Goal: Task Accomplishment & Management: Use online tool/utility

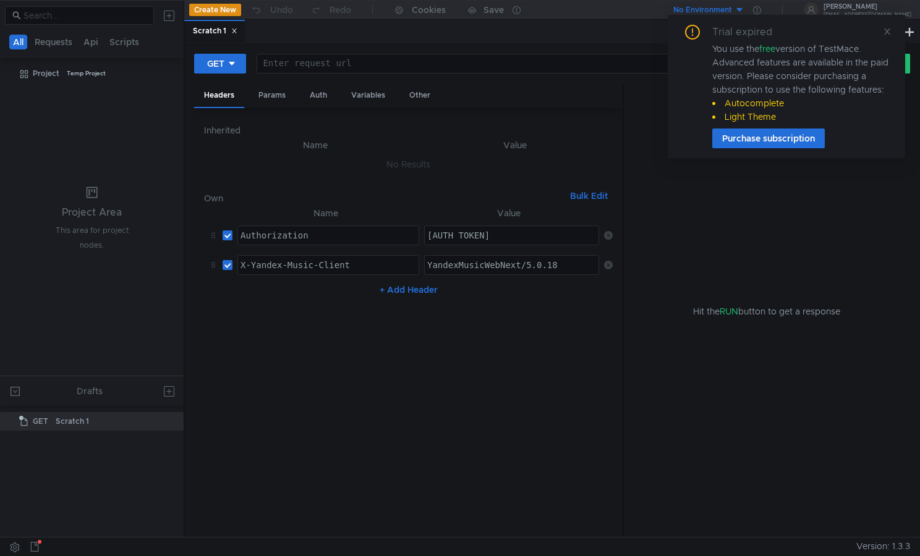
click at [371, 59] on div at bounding box center [540, 74] width 566 height 30
click at [887, 32] on icon at bounding box center [887, 31] width 6 height 6
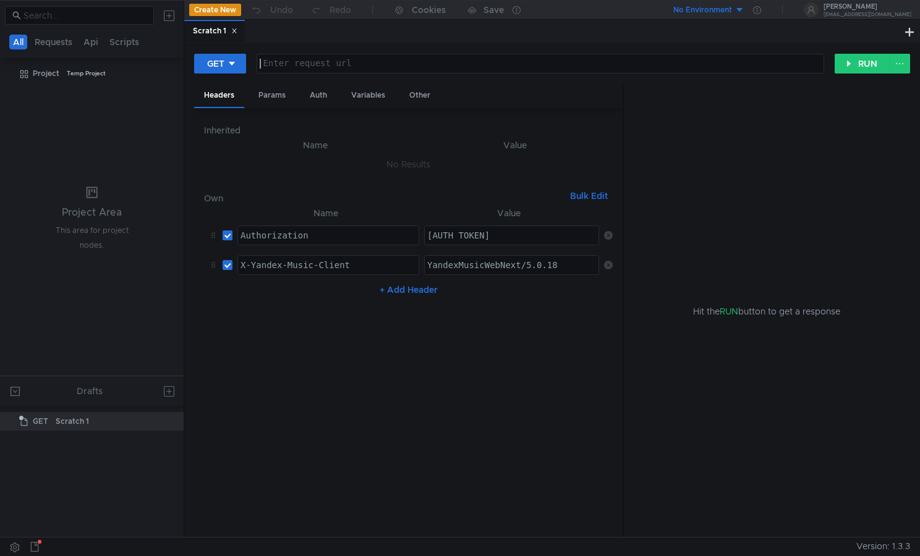
click at [446, 68] on div at bounding box center [540, 74] width 566 height 30
paste textarea "[DOMAIN_NAME]"
paste textarea "/recommended/tracks/seeds"
drag, startPoint x: 587, startPoint y: 61, endPoint x: 546, endPoint y: 59, distance: 40.8
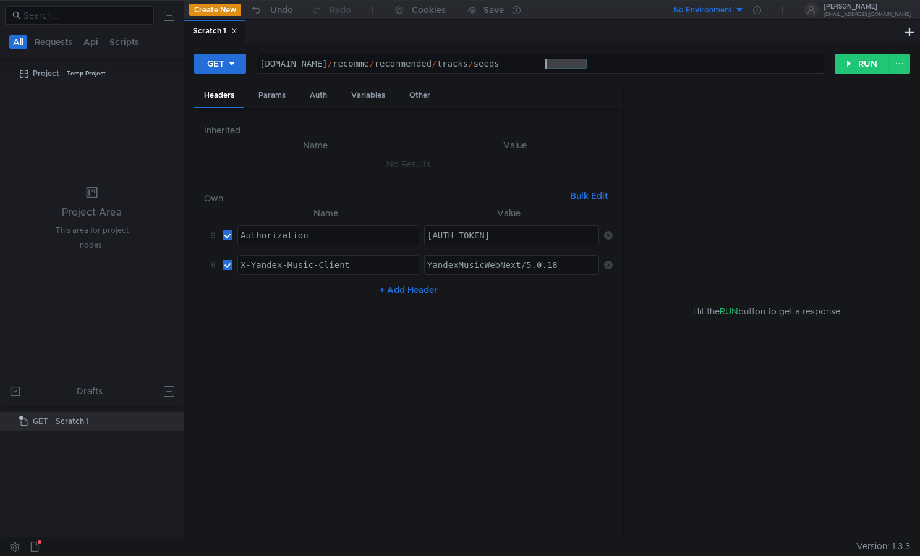
click at [546, 59] on div "[DOMAIN_NAME] / recomme / recommended / tracks / seeds" at bounding box center [540, 74] width 566 height 30
click at [864, 62] on button "RUN" at bounding box center [861, 64] width 55 height 20
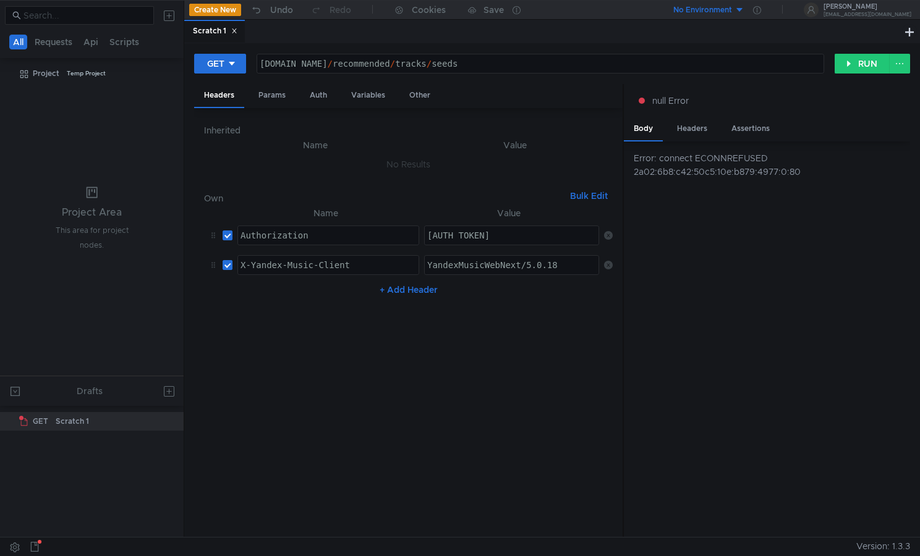
click at [548, 61] on div "[DOMAIN_NAME] / recommended / tracks / seeds" at bounding box center [540, 74] width 566 height 30
type textarea "[DOMAIN_NAME]:8080/recommended/tracks/seeds"
click at [855, 59] on button "RUN" at bounding box center [861, 64] width 55 height 20
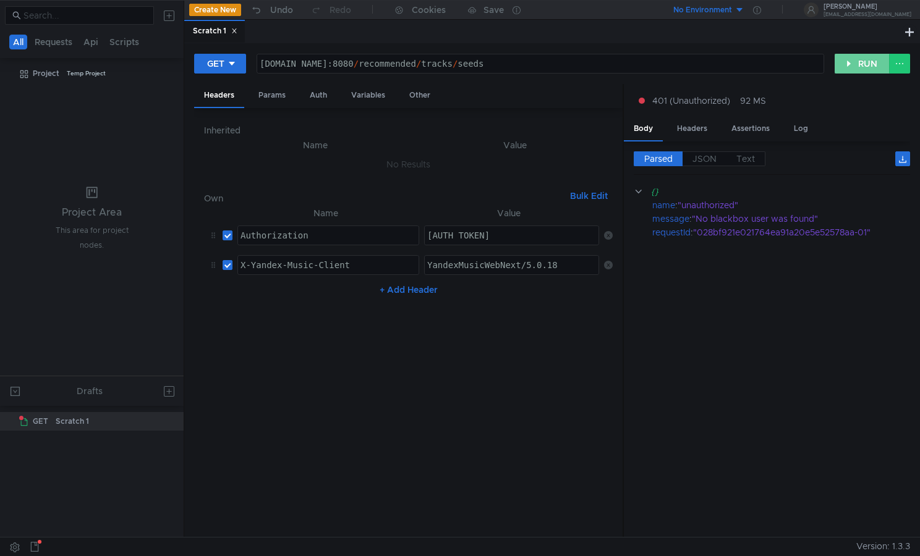
click at [855, 59] on button "RUN" at bounding box center [861, 64] width 55 height 20
click at [595, 201] on button "Bulk Edit" at bounding box center [589, 195] width 48 height 15
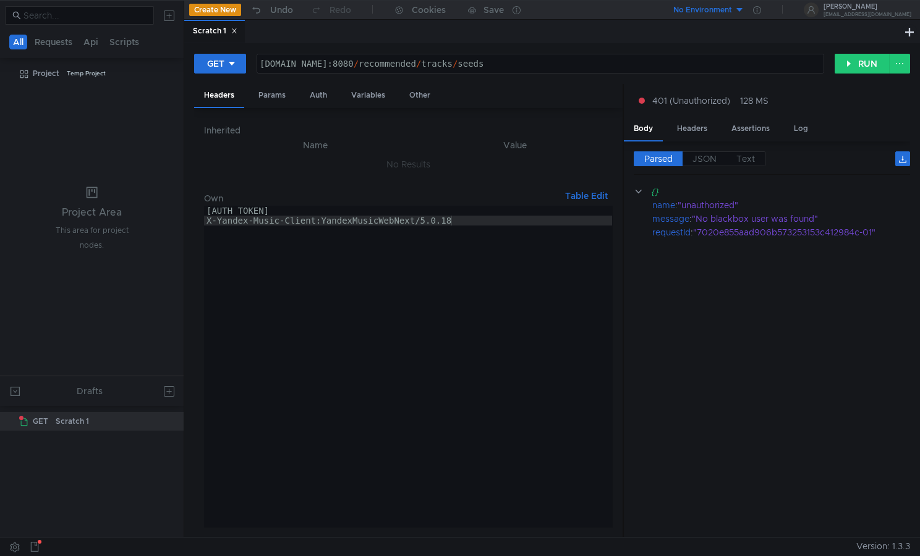
click at [501, 219] on div "[AUTH_TOKEN] X-Yandex-Music-Client:YandexMusicWebNext/5.0.18" at bounding box center [408, 377] width 408 height 342
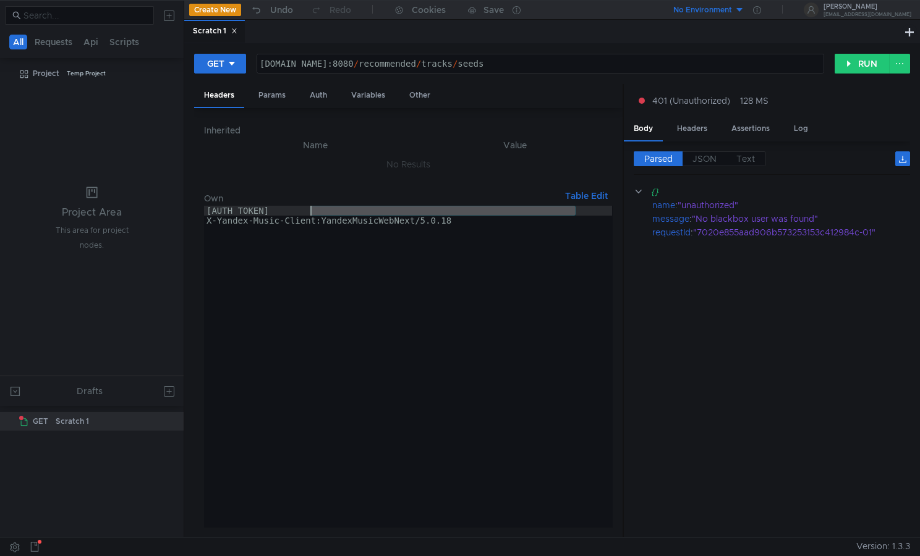
drag, startPoint x: 578, startPoint y: 210, endPoint x: 309, endPoint y: 209, distance: 269.5
click at [309, 209] on div "[AUTH_TOKEN] X-Yandex-Music-Client:YandexMusicWebNext/5.0.18" at bounding box center [408, 377] width 408 height 342
type textarea "[AUTH_TOKEN]"
click at [836, 68] on button "RUN" at bounding box center [861, 64] width 55 height 20
click at [564, 61] on div "[DOMAIN_NAME]:8080 / recommended / tracks / seeds" at bounding box center [540, 74] width 566 height 30
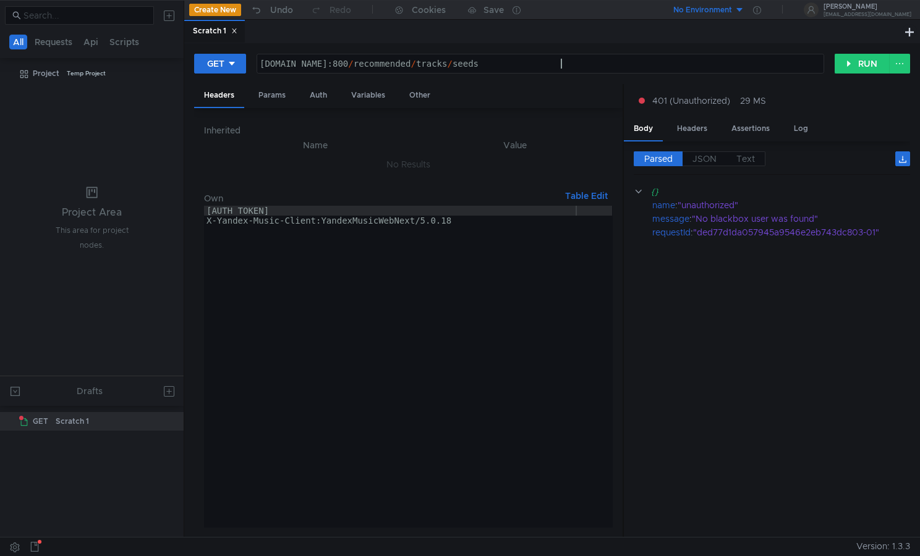
scroll to position [0, 22]
click at [873, 66] on button "RUN" at bounding box center [861, 64] width 55 height 20
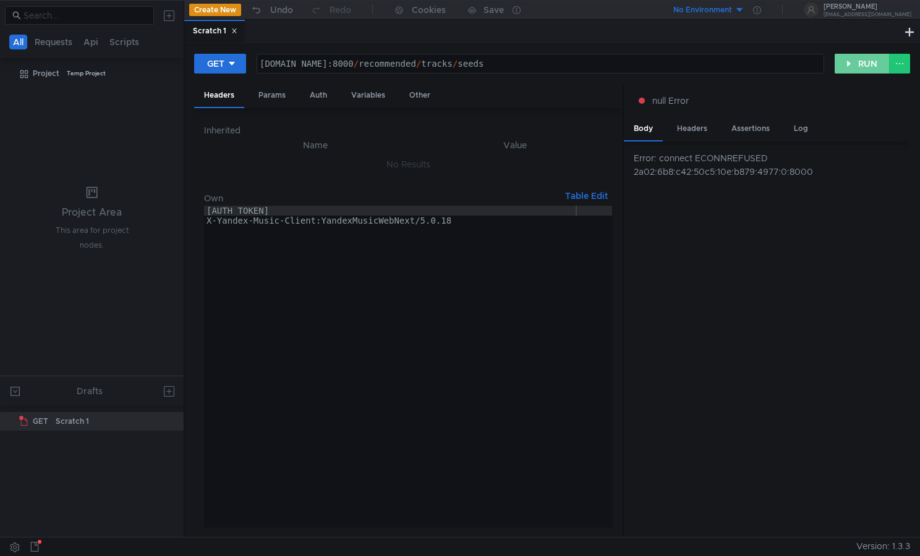
click at [873, 66] on button "RUN" at bounding box center [861, 64] width 55 height 20
click at [554, 64] on div "[DOMAIN_NAME]:8000 / recommended / tracks / seeds" at bounding box center [540, 74] width 566 height 30
click at [564, 62] on div "[DOMAIN_NAME]:8000 / recommended / tracks / seeds" at bounding box center [540, 74] width 566 height 30
type textarea "[DOMAIN_NAME]:8080/recommended/tracks/seeds"
click at [438, 216] on div "[AUTH_TOKEN] X-Yandex-Music-Client:YandexMusicWebNext/5.0.18" at bounding box center [408, 377] width 408 height 342
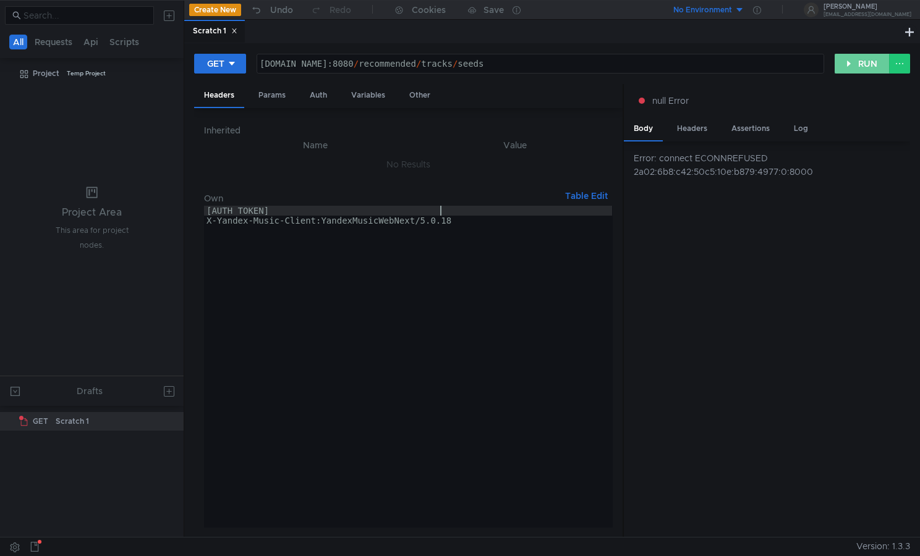
click at [853, 61] on button "RUN" at bounding box center [861, 64] width 55 height 20
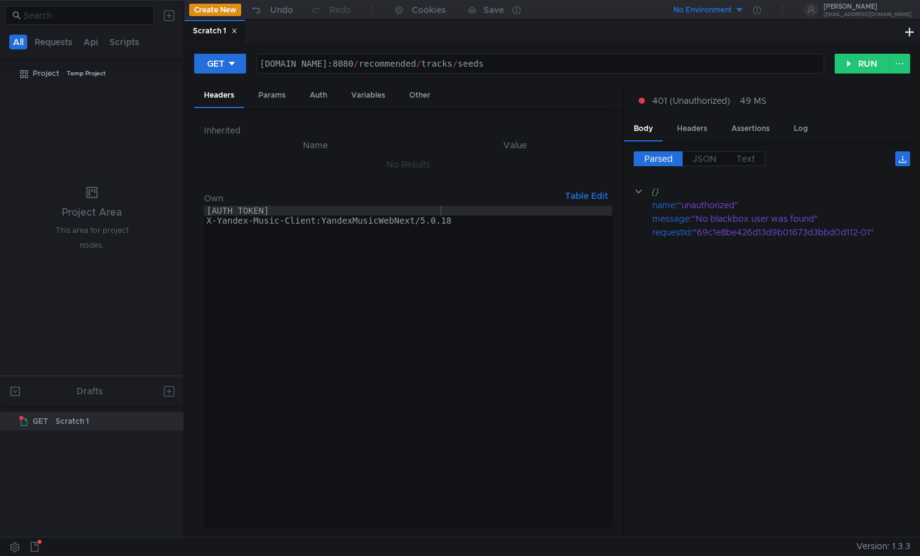
type textarea "X-Yandex-Music-Client:YandexMusicWebNext/5.0.18"
click at [478, 227] on div "[AUTH_TOKEN] X-Yandex-Music-Client:YandexMusicWebNext/5.0.18" at bounding box center [408, 377] width 408 height 342
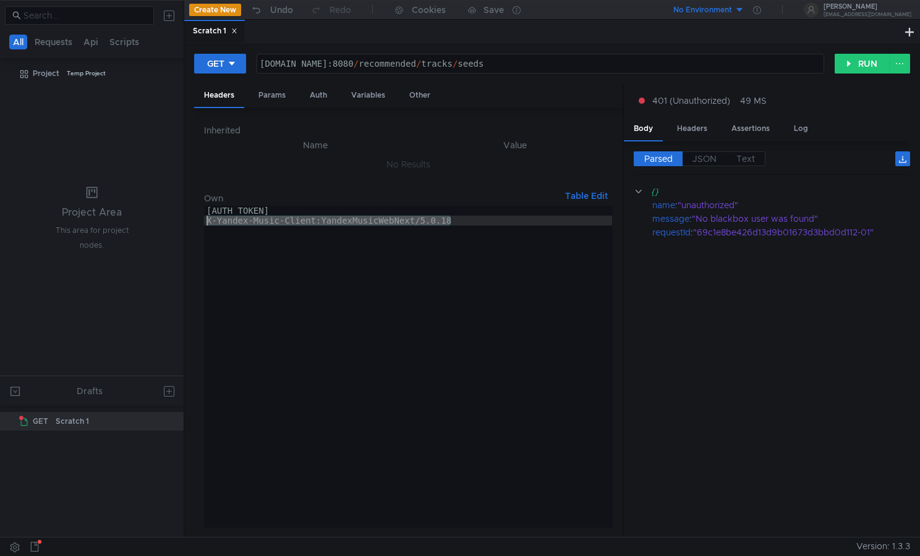
drag, startPoint x: 470, startPoint y: 222, endPoint x: 172, endPoint y: 217, distance: 298.6
click at [172, 217] on as-split "All Requests Api Scripts Project Temp Project Project Area This area for projec…" at bounding box center [460, 268] width 920 height 537
click at [598, 192] on button "Table Edit" at bounding box center [586, 195] width 53 height 15
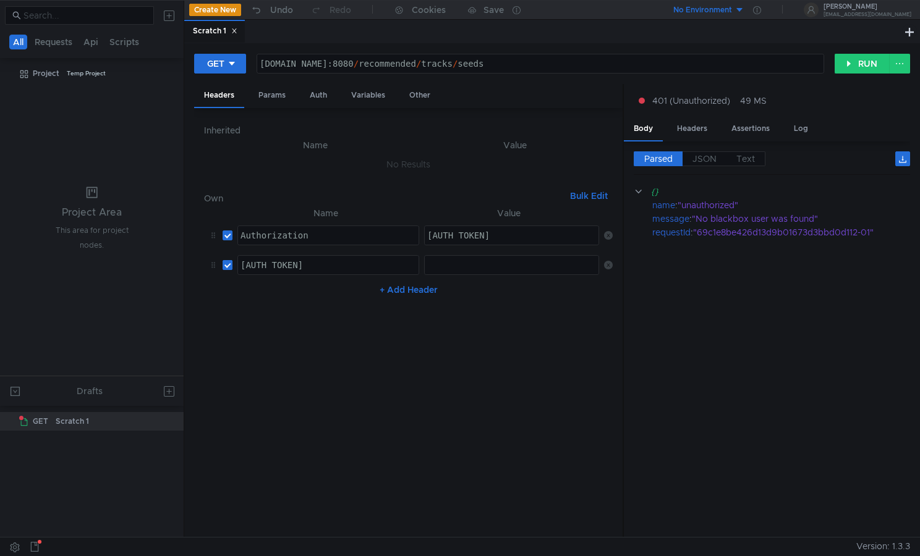
click at [226, 263] on input "checkbox" at bounding box center [227, 265] width 10 height 10
checkbox input "false"
click at [608, 263] on icon at bounding box center [608, 265] width 9 height 9
click at [850, 66] on button "RUN" at bounding box center [861, 64] width 55 height 20
click at [508, 274] on nz-table "Name Value Authorization הההההההההההההההההההההההההההההההההההההההההההההההההההההה…" at bounding box center [408, 367] width 408 height 322
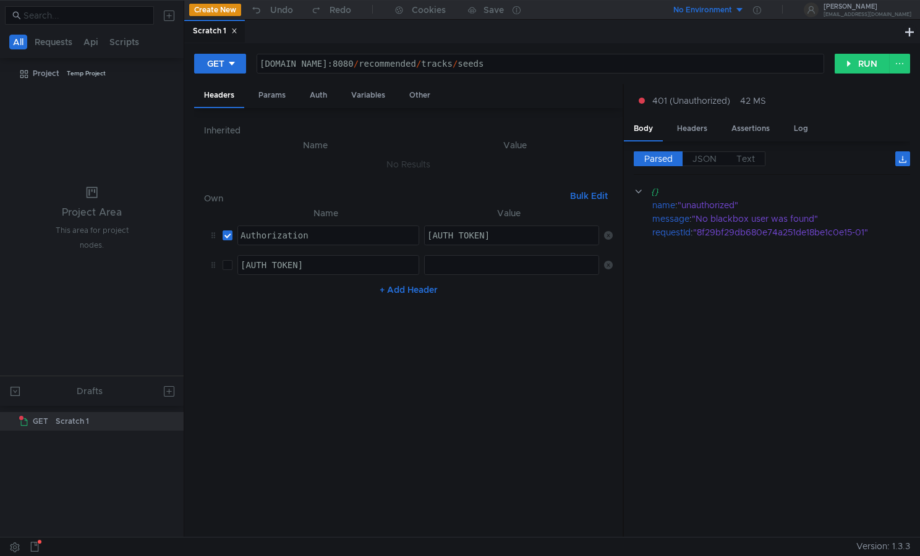
checkbox input "true"
click at [862, 55] on button "RUN" at bounding box center [861, 64] width 55 height 20
click at [848, 64] on button "RUN" at bounding box center [861, 64] width 55 height 20
click at [698, 157] on span "JSON" at bounding box center [704, 158] width 24 height 11
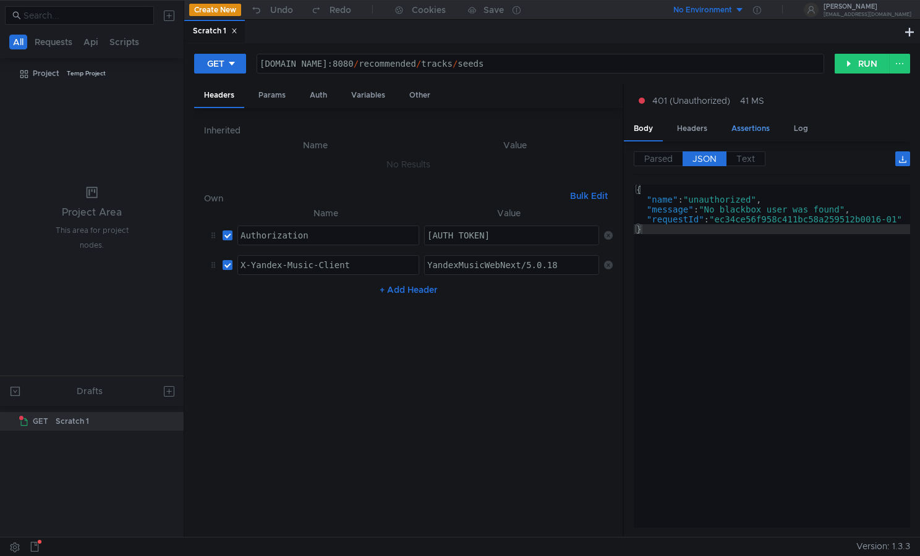
click at [761, 133] on div "Assertions" at bounding box center [750, 128] width 58 height 23
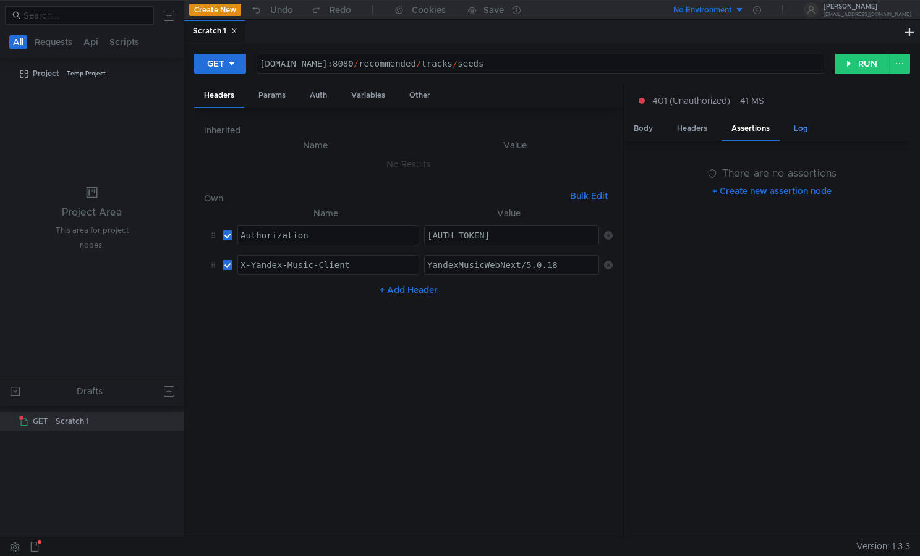
click at [802, 127] on div "Log" at bounding box center [801, 128] width 34 height 23
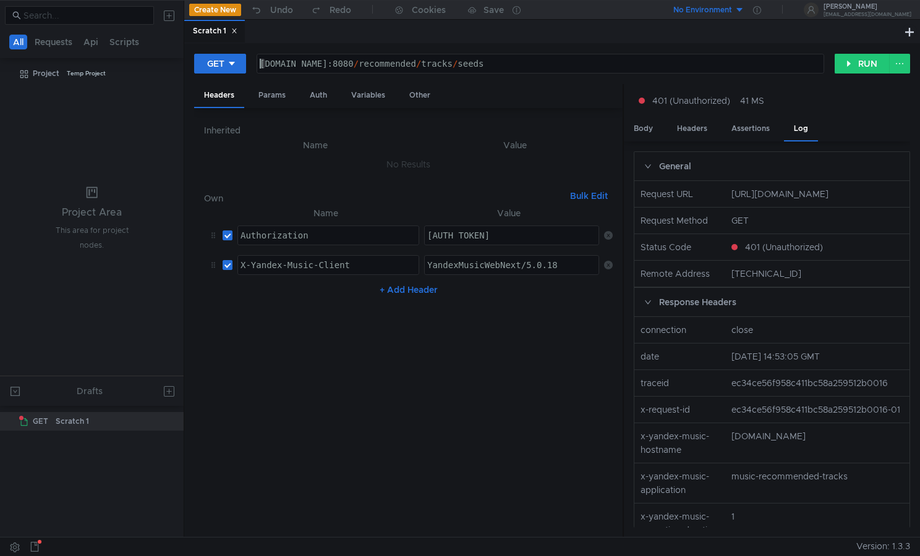
drag, startPoint x: 268, startPoint y: 66, endPoint x: 176, endPoint y: 62, distance: 92.2
click at [176, 62] on as-split "All Requests Api Scripts Project Temp Project Project Area This area for projec…" at bounding box center [460, 268] width 920 height 537
click at [260, 62] on div "[DOMAIN_NAME]:8080 / recommended / tracks / seeds" at bounding box center [540, 74] width 566 height 30
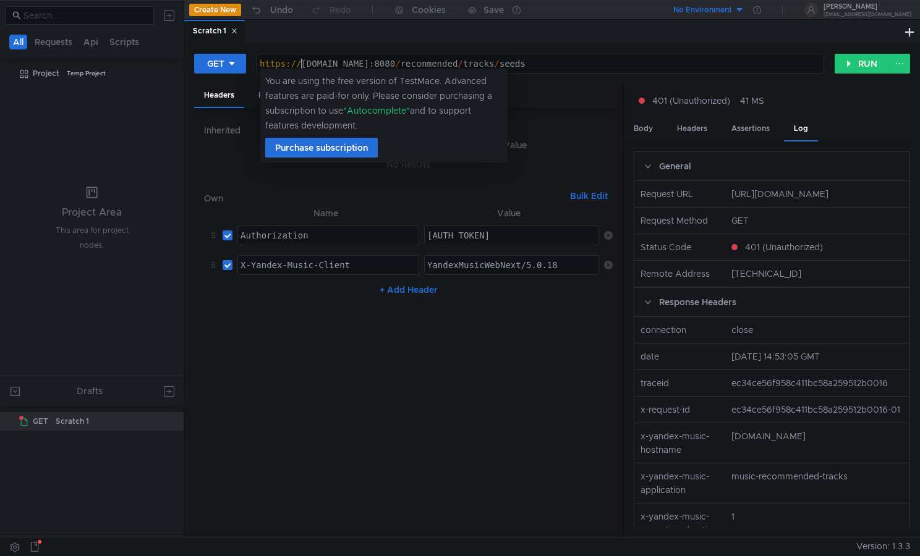
scroll to position [0, 3]
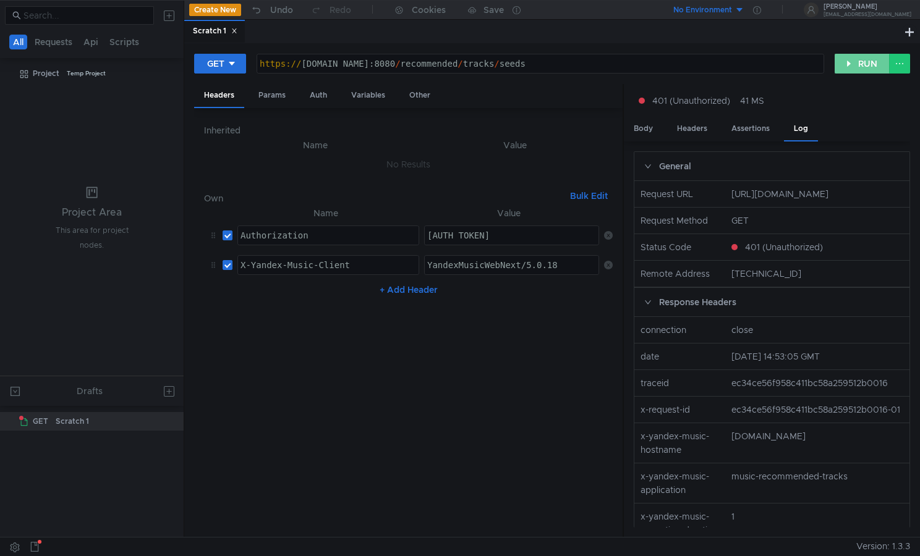
click at [870, 59] on button "RUN" at bounding box center [861, 64] width 55 height 20
click at [643, 127] on div "Body" at bounding box center [643, 128] width 39 height 23
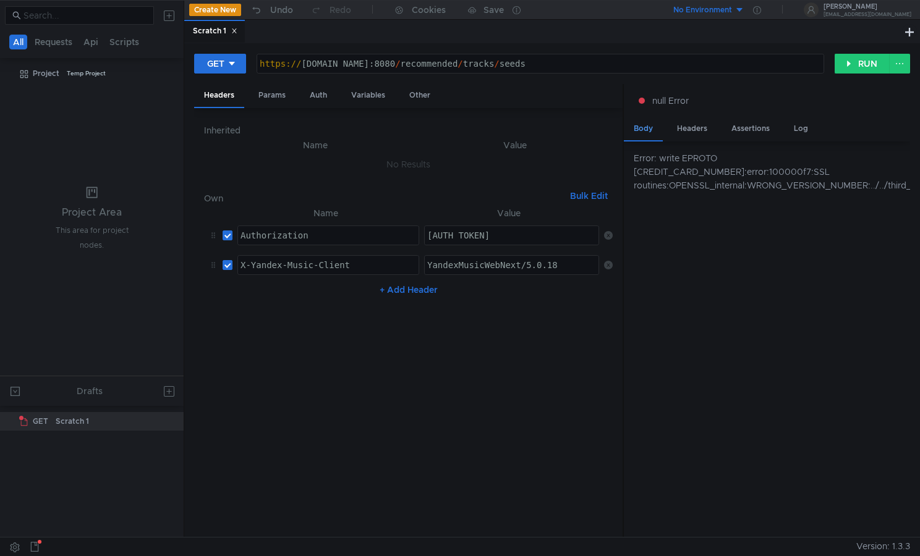
click at [652, 133] on div "Body" at bounding box center [643, 129] width 39 height 24
click at [858, 66] on button "RUN" at bounding box center [861, 64] width 55 height 20
click at [866, 67] on button "RUN" at bounding box center [861, 64] width 55 height 20
click at [611, 264] on icon at bounding box center [608, 265] width 9 height 9
click at [843, 60] on button "RUN" at bounding box center [861, 64] width 55 height 20
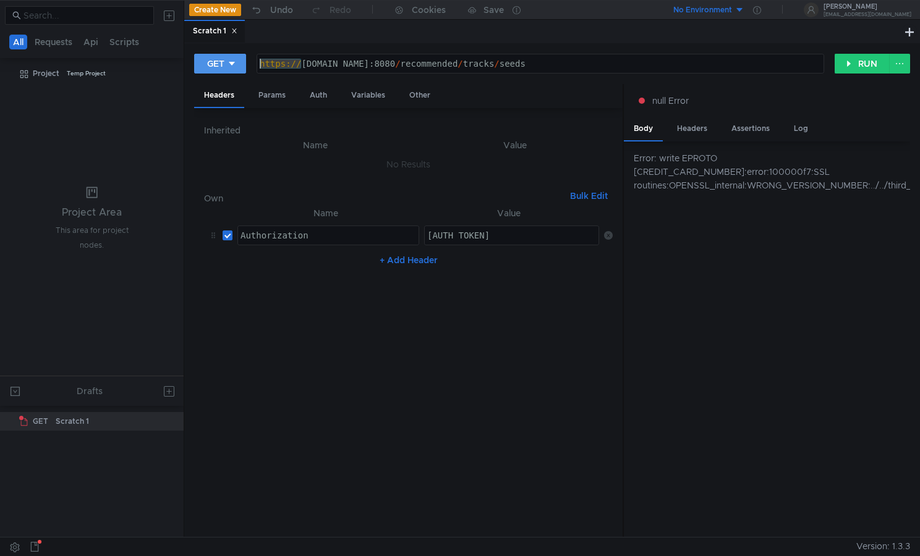
drag, startPoint x: 303, startPoint y: 61, endPoint x: 219, endPoint y: 63, distance: 84.1
click at [219, 63] on div "GET [URL][DOMAIN_NAME] https:// [DOMAIN_NAME]:8080 / recommended / tracks / see…" at bounding box center [514, 63] width 640 height 21
type textarea "[DOMAIN_NAME]:8080/recommended/tracks/seeds"
click at [857, 62] on button "RUN" at bounding box center [861, 64] width 55 height 20
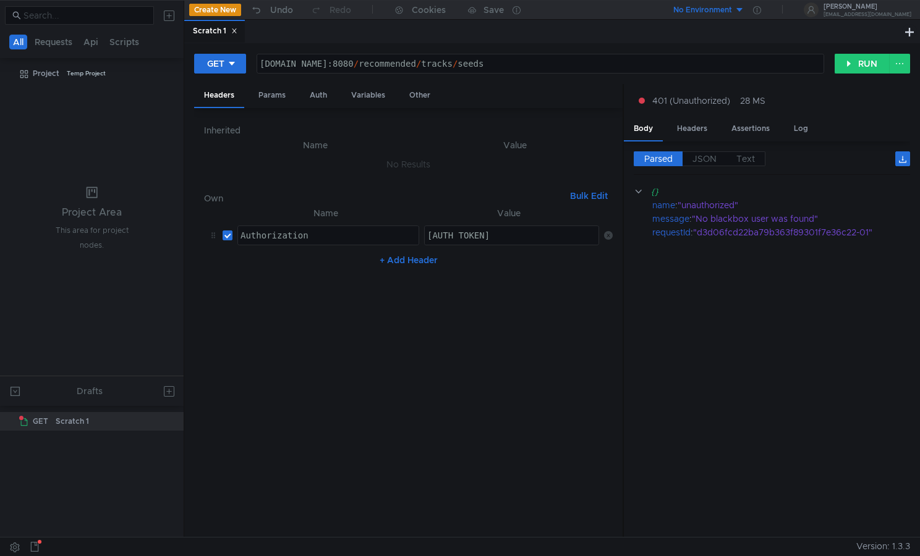
click at [585, 193] on button "Bulk Edit" at bounding box center [589, 195] width 48 height 15
type textarea "[AUTH_TOKEN]"
click at [339, 216] on div "[AUTH_TOKEN]" at bounding box center [408, 377] width 408 height 342
click at [308, 211] on div "[AUTH_TOKEN]" at bounding box center [408, 377] width 408 height 342
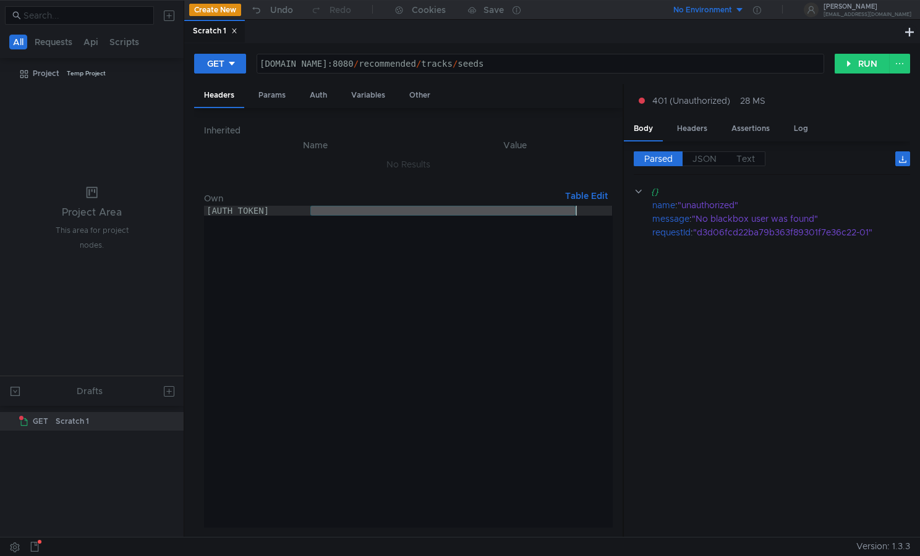
drag, startPoint x: 311, startPoint y: 213, endPoint x: 627, endPoint y: 211, distance: 315.2
click at [627, 211] on as-split "Headers Params Auth Variables Other Inherited Name Value No Results Own Table E…" at bounding box center [552, 311] width 716 height 454
click at [861, 69] on button "RUN" at bounding box center [861, 64] width 55 height 20
click at [492, 263] on div "[AUTH_TOKEN]" at bounding box center [408, 377] width 408 height 342
click at [519, 219] on div "[AUTH_TOKEN]" at bounding box center [408, 377] width 408 height 342
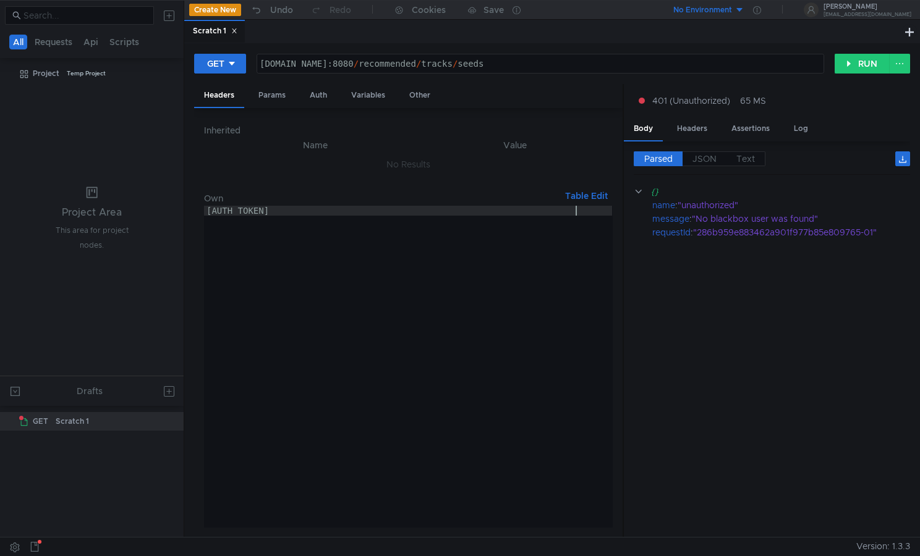
click at [580, 213] on div "[AUTH_TOKEN]" at bounding box center [408, 377] width 408 height 342
drag, startPoint x: 582, startPoint y: 243, endPoint x: 578, endPoint y: 235, distance: 8.8
click at [581, 243] on div "[AUTH_TOKEN]" at bounding box center [408, 377] width 408 height 342
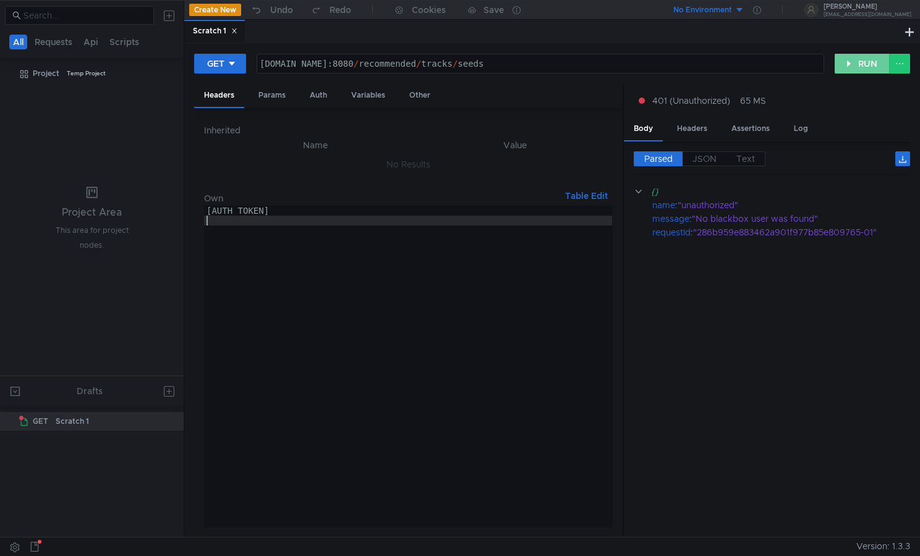
click at [866, 61] on button "RUN" at bounding box center [861, 64] width 55 height 20
click at [502, 231] on div "[AUTH_TOKEN]" at bounding box center [408, 377] width 408 height 342
click at [582, 201] on button "Table Edit" at bounding box center [586, 195] width 53 height 15
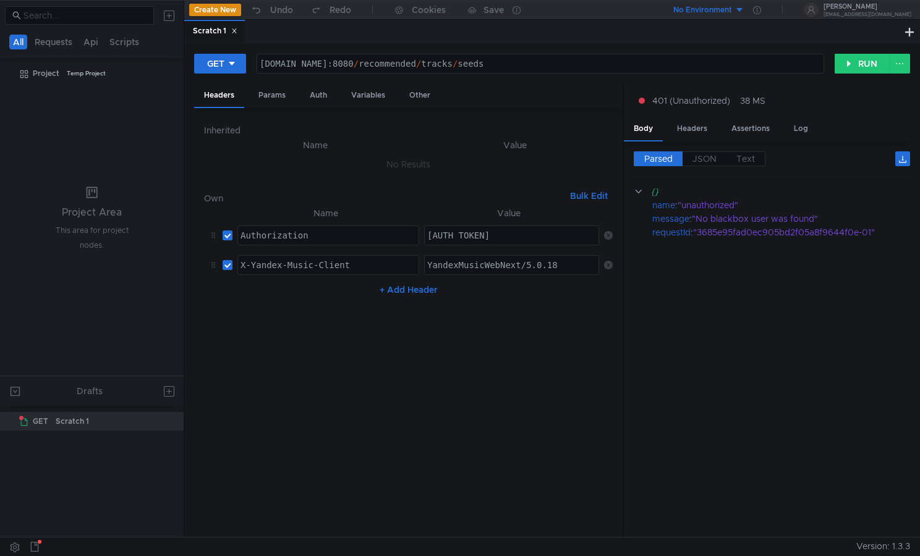
click at [425, 342] on nz-table "Name Value Authorization הההההההההההההההההההההההההההההההההההההההההההההההההההההה…" at bounding box center [408, 367] width 408 height 322
click at [599, 194] on button "Bulk Edit" at bounding box center [589, 195] width 48 height 15
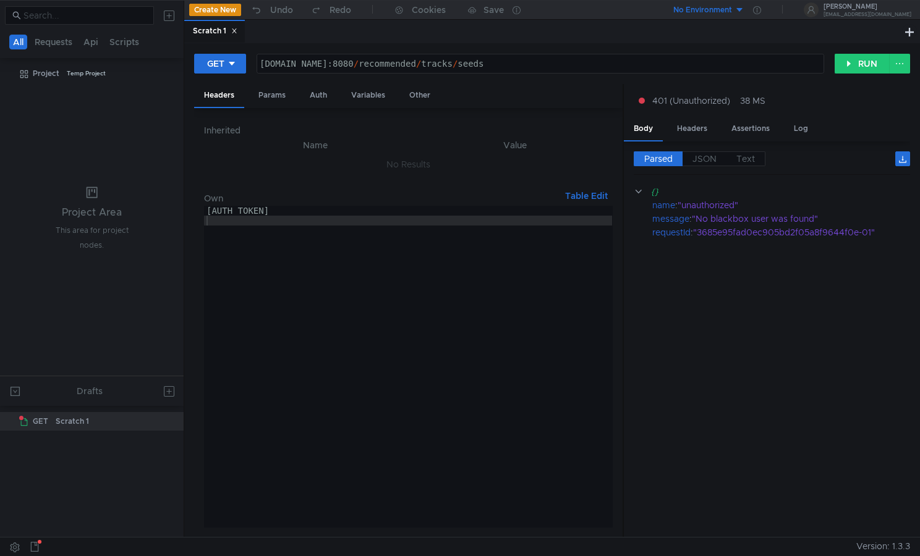
click at [541, 282] on div "[AUTH_TOKEN]" at bounding box center [408, 377] width 408 height 342
click at [591, 193] on button "Table Edit" at bounding box center [586, 195] width 53 height 15
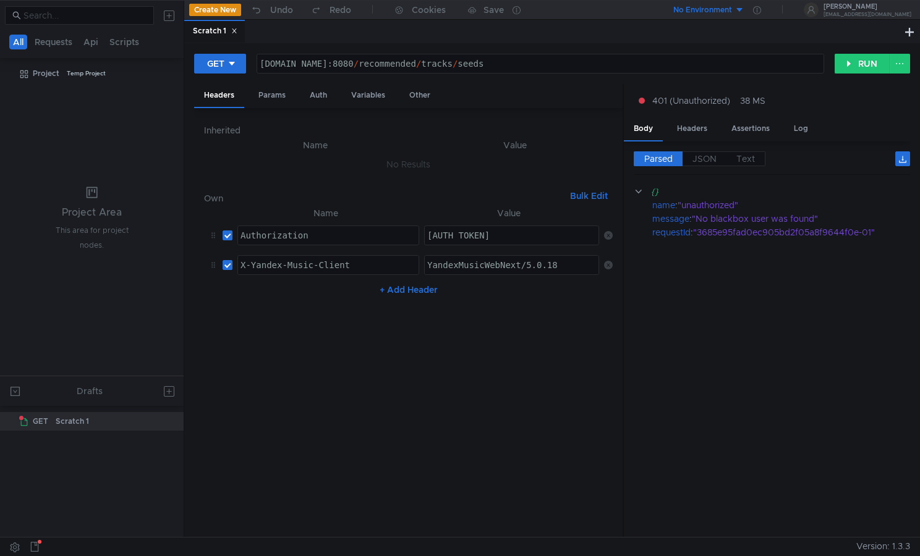
click at [605, 261] on icon at bounding box center [608, 265] width 9 height 9
click at [854, 69] on button "RUN" at bounding box center [861, 64] width 55 height 20
click at [597, 197] on button "Bulk Edit" at bounding box center [589, 195] width 48 height 15
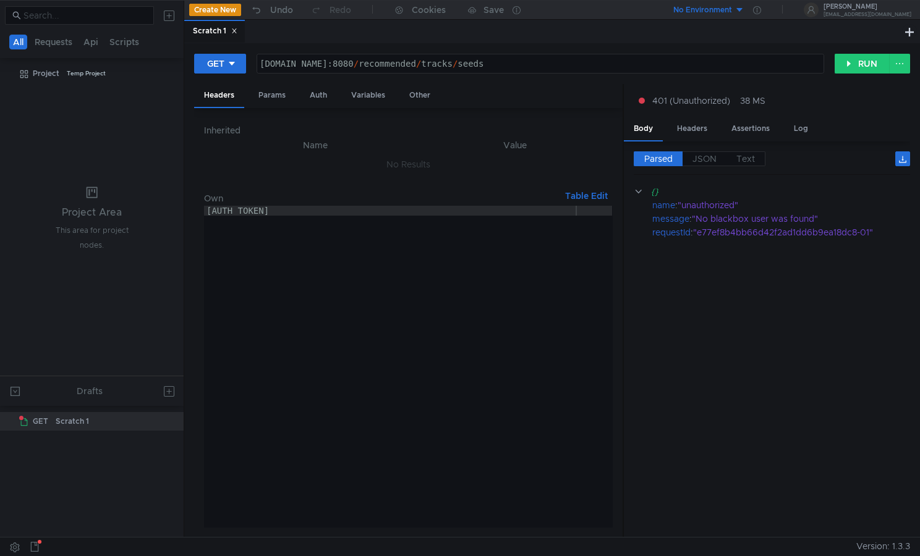
click at [600, 196] on button "Table Edit" at bounding box center [586, 195] width 53 height 15
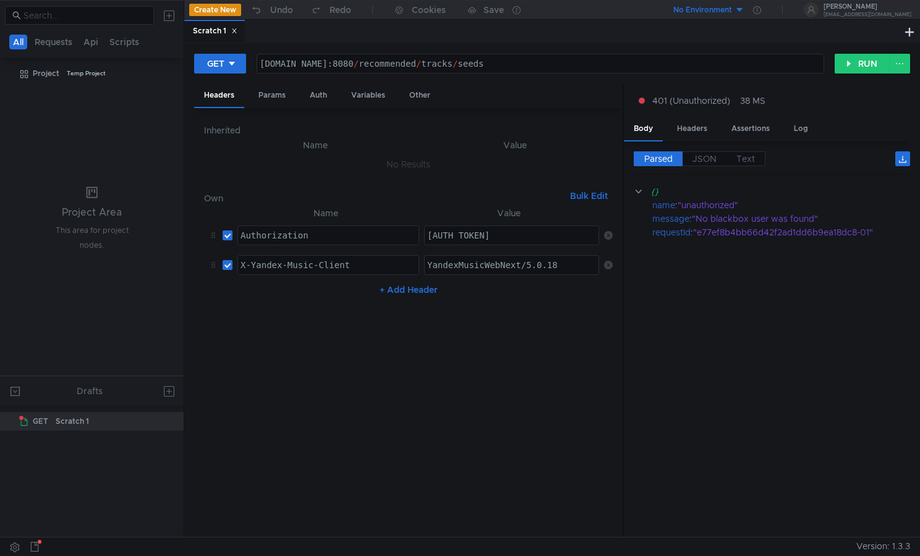
click at [583, 193] on button "Bulk Edit" at bounding box center [589, 195] width 48 height 15
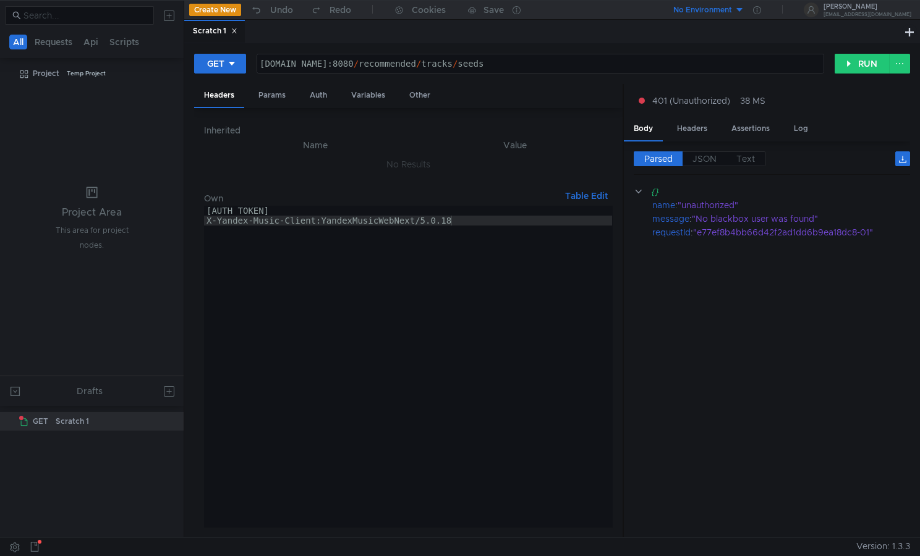
type textarea "X-Yandex-Music-Client:YandexMusicWebNext/5.0.18"
click at [523, 235] on div "[AUTH_TOKEN] X-Yandex-Music-Client:YandexMusicWebNext/5.0.18" at bounding box center [408, 377] width 408 height 342
click at [516, 222] on div "[AUTH_TOKEN] X-Yandex-Music-Client:YandexMusicWebNext/5.0.18" at bounding box center [408, 377] width 408 height 342
click at [592, 197] on button "Table Edit" at bounding box center [586, 195] width 53 height 15
